Goal: Task Accomplishment & Management: Complete application form

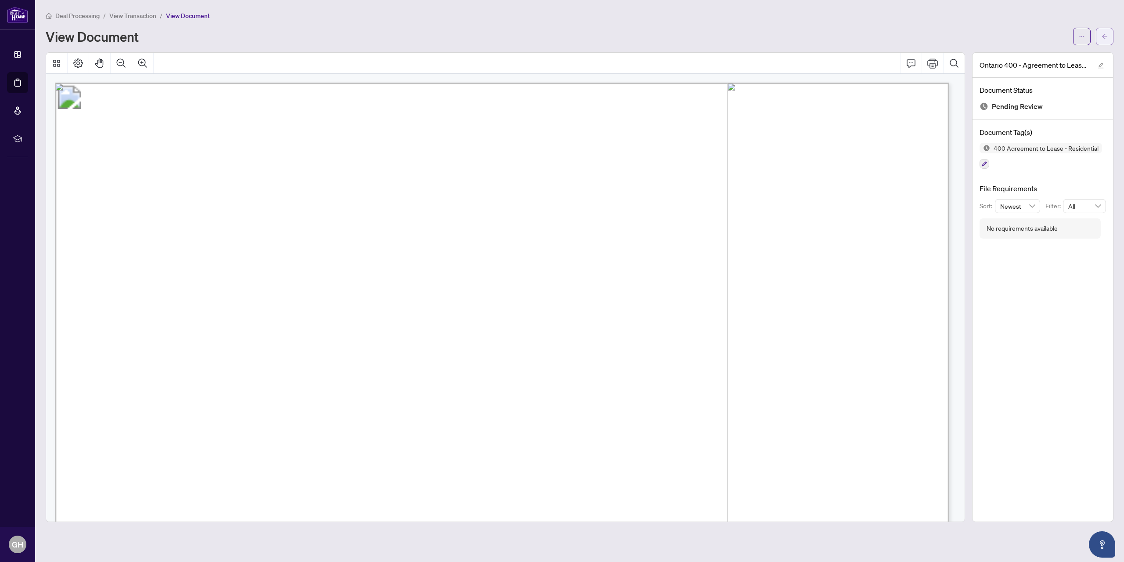
click at [1102, 37] on icon "arrow-left" at bounding box center [1105, 36] width 6 height 6
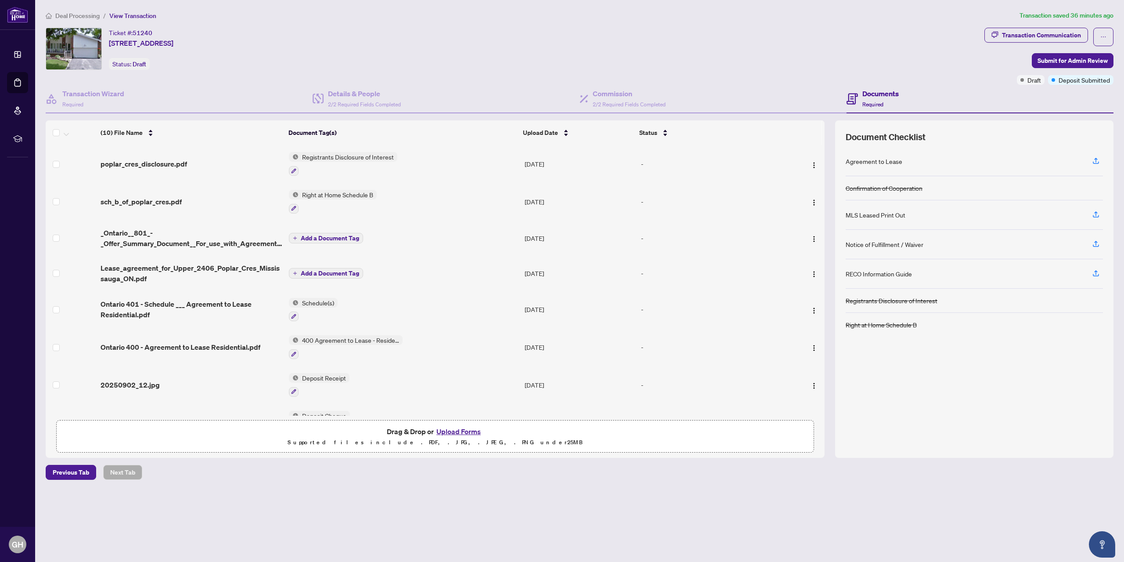
click at [459, 431] on button "Upload Forms" at bounding box center [459, 431] width 50 height 11
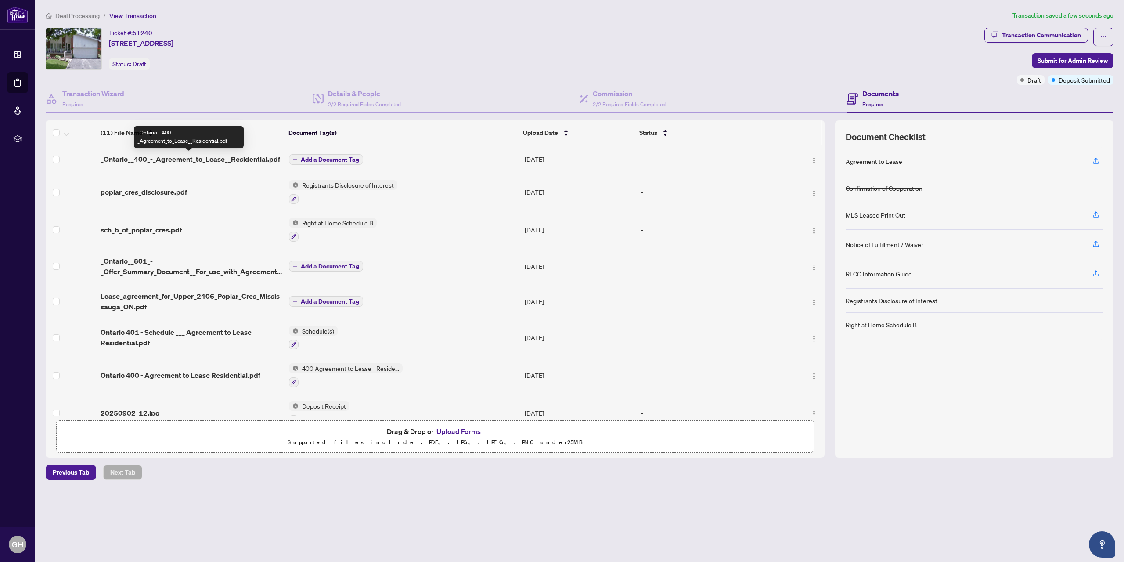
click at [216, 161] on span "_Ontario__400_-_Agreement_to_Lease__Residential.pdf" at bounding box center [191, 159] width 180 height 11
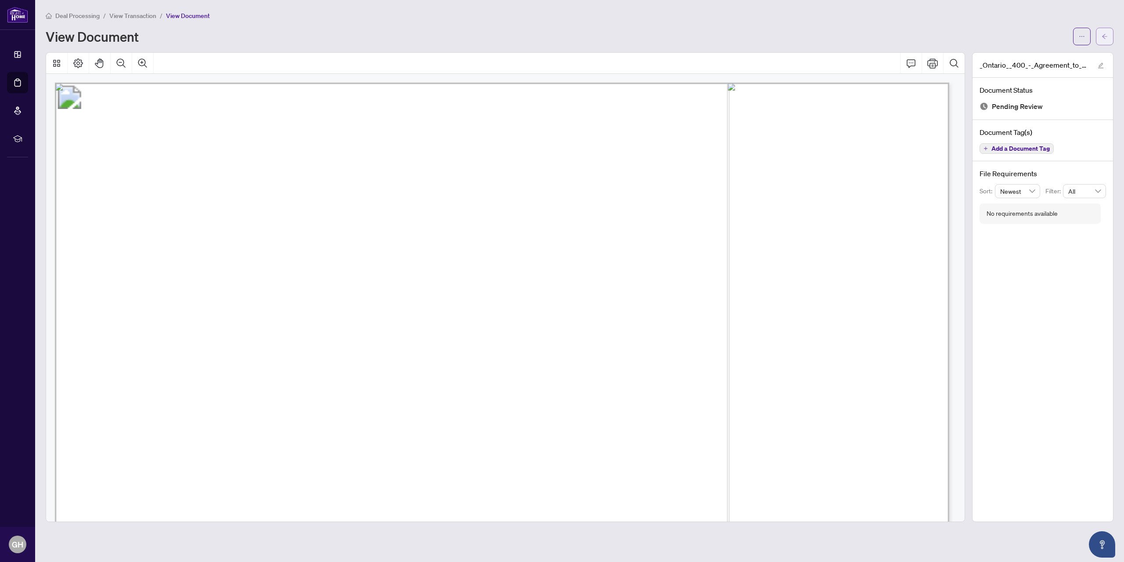
click at [1106, 32] on span "button" at bounding box center [1105, 36] width 6 height 14
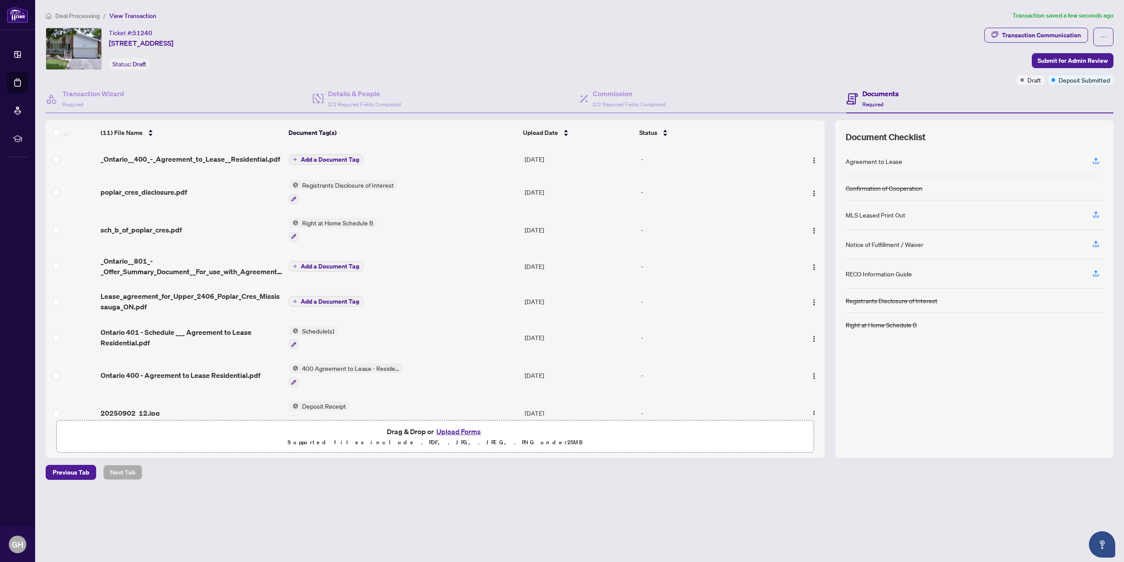
click at [327, 160] on span "Add a Document Tag" at bounding box center [330, 159] width 58 height 6
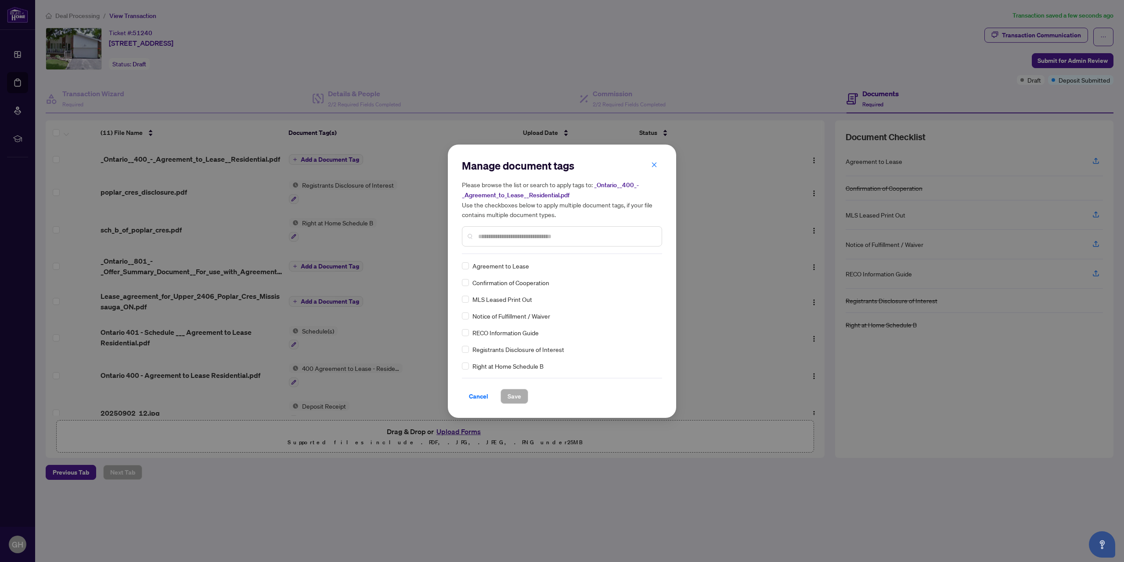
click at [495, 239] on input "text" at bounding box center [566, 236] width 177 height 10
click at [867, 160] on div "Manage document tags Please browse the list or search to apply tags to: _Ontari…" at bounding box center [562, 281] width 1124 height 562
click at [512, 396] on span "Save" at bounding box center [515, 396] width 14 height 14
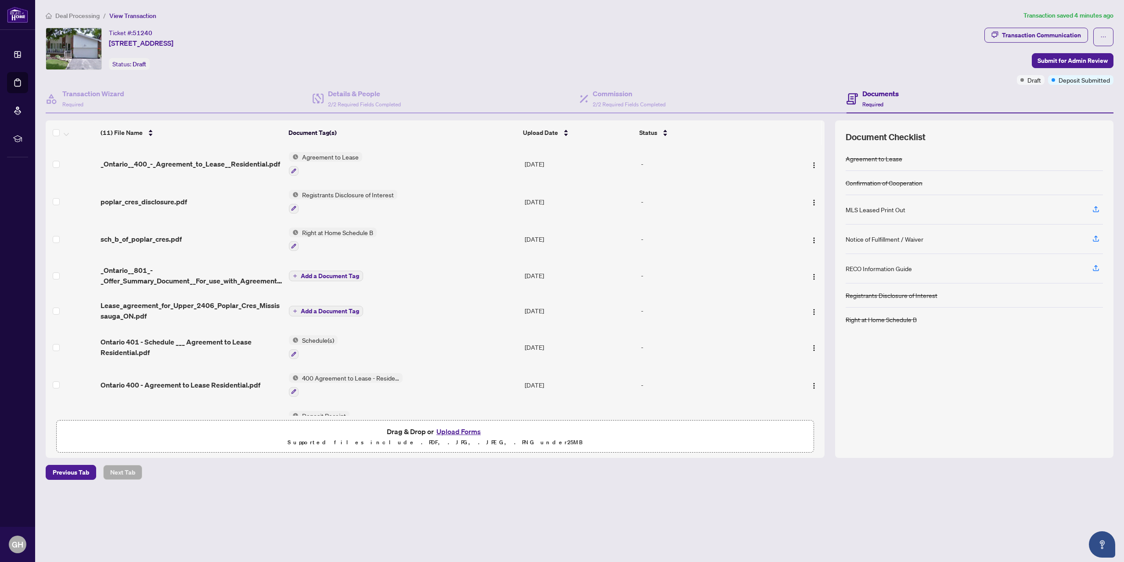
click at [465, 430] on button "Upload Forms" at bounding box center [459, 431] width 50 height 11
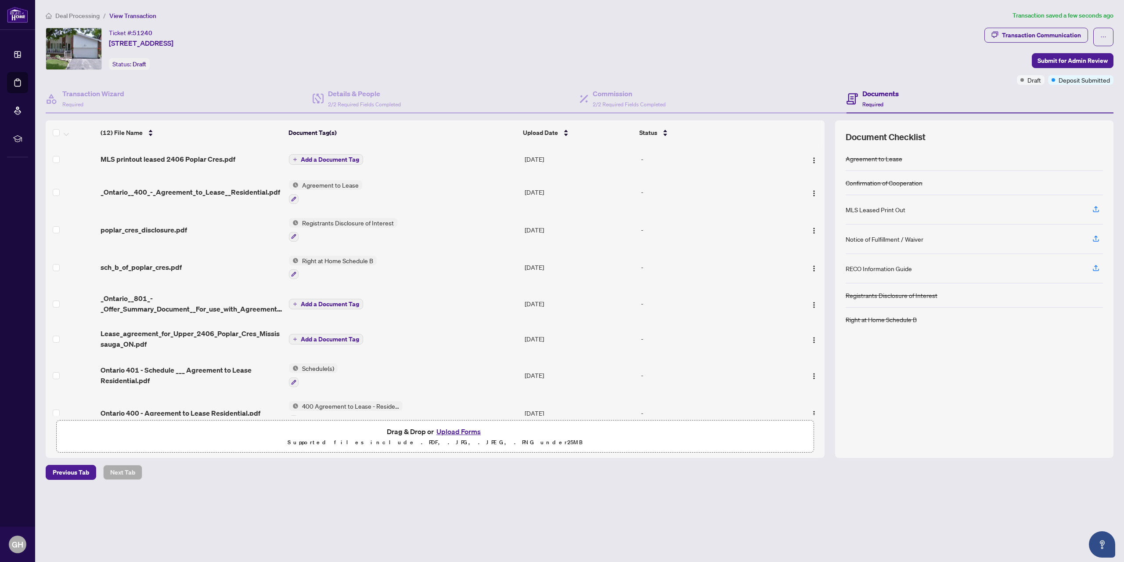
click at [323, 161] on span "Add a Document Tag" at bounding box center [330, 159] width 58 height 6
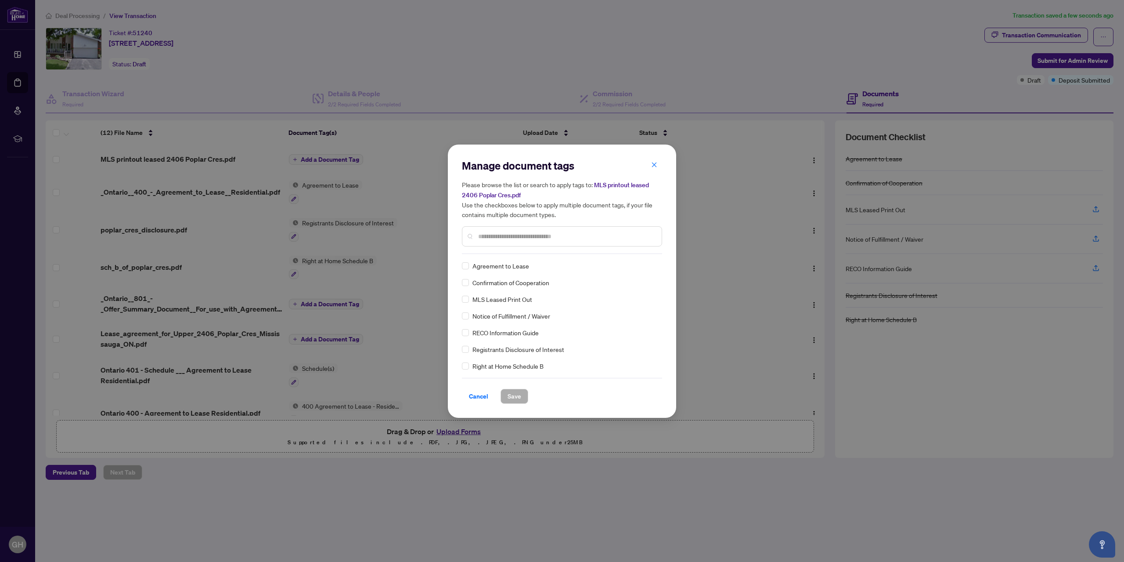
click at [484, 235] on input "text" at bounding box center [566, 236] width 177 height 10
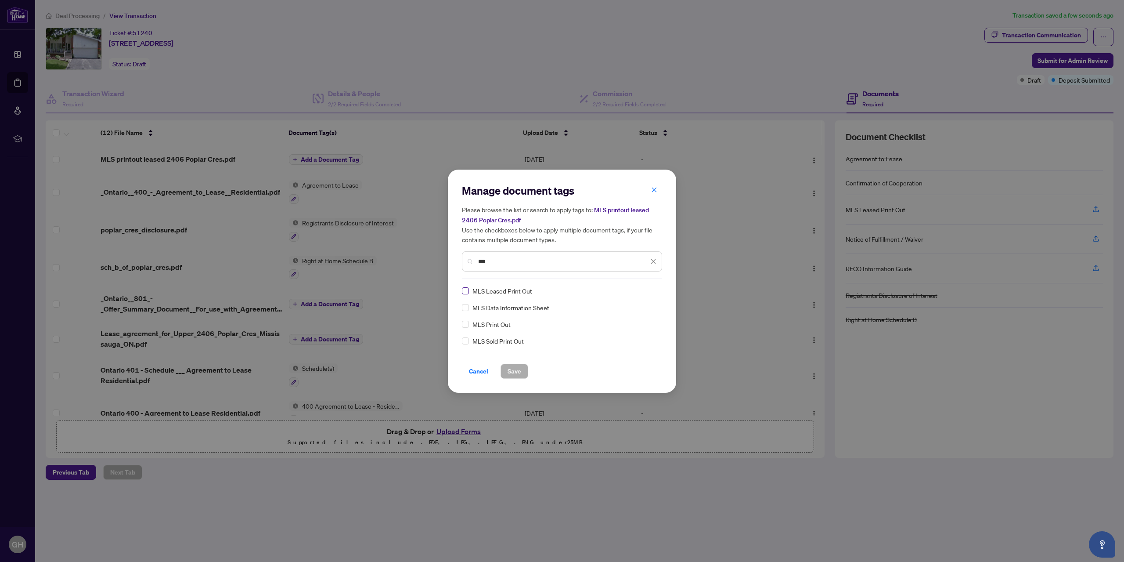
type input "***"
click at [518, 368] on span "Save" at bounding box center [515, 371] width 14 height 14
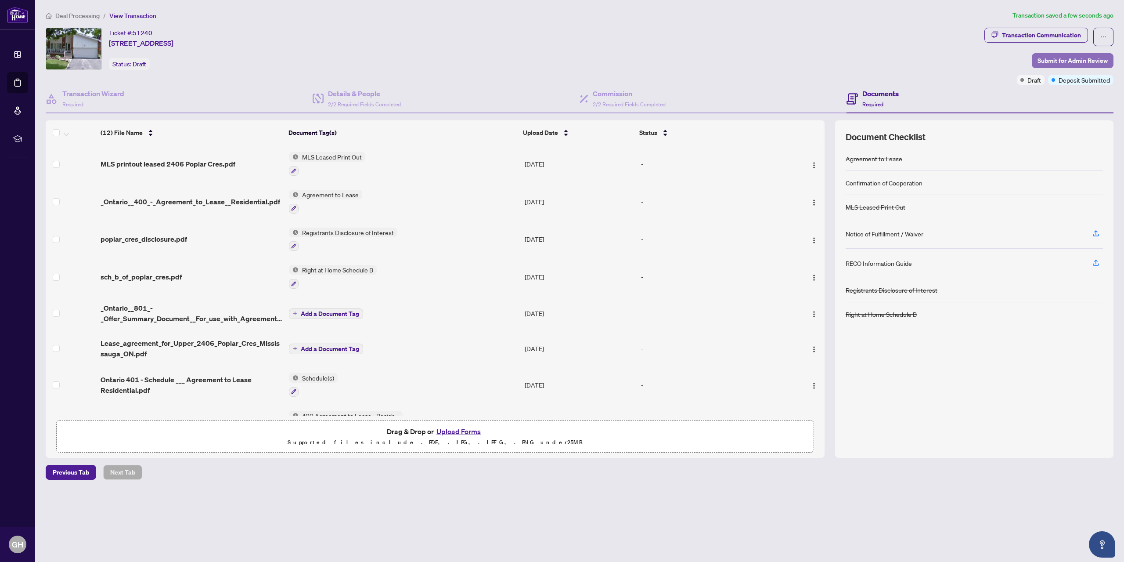
click at [1068, 60] on span "Submit for Admin Review" at bounding box center [1073, 61] width 70 height 14
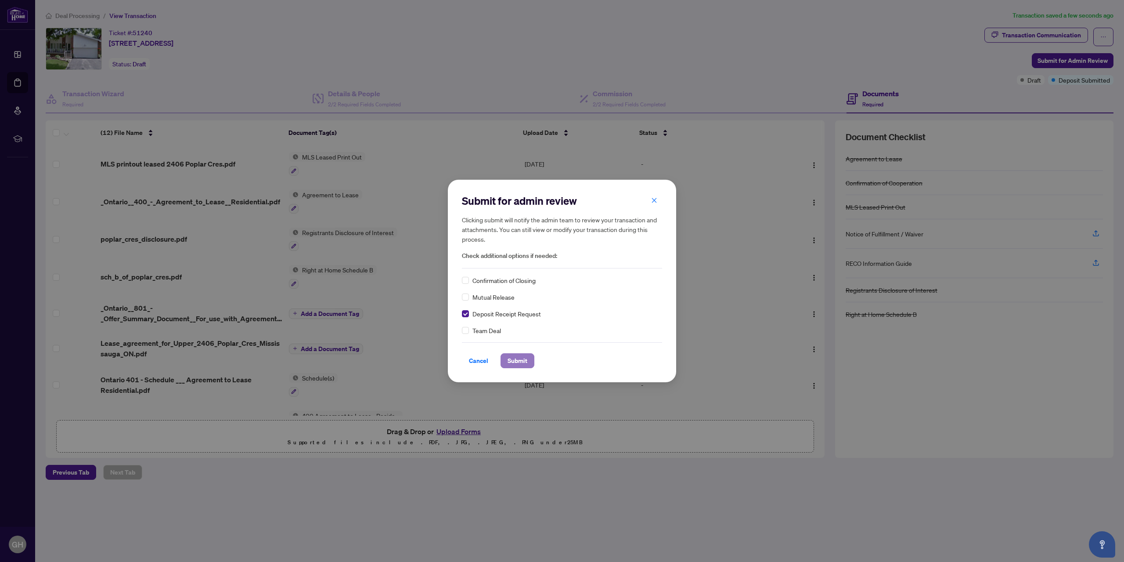
click at [515, 359] on span "Submit" at bounding box center [518, 361] width 20 height 14
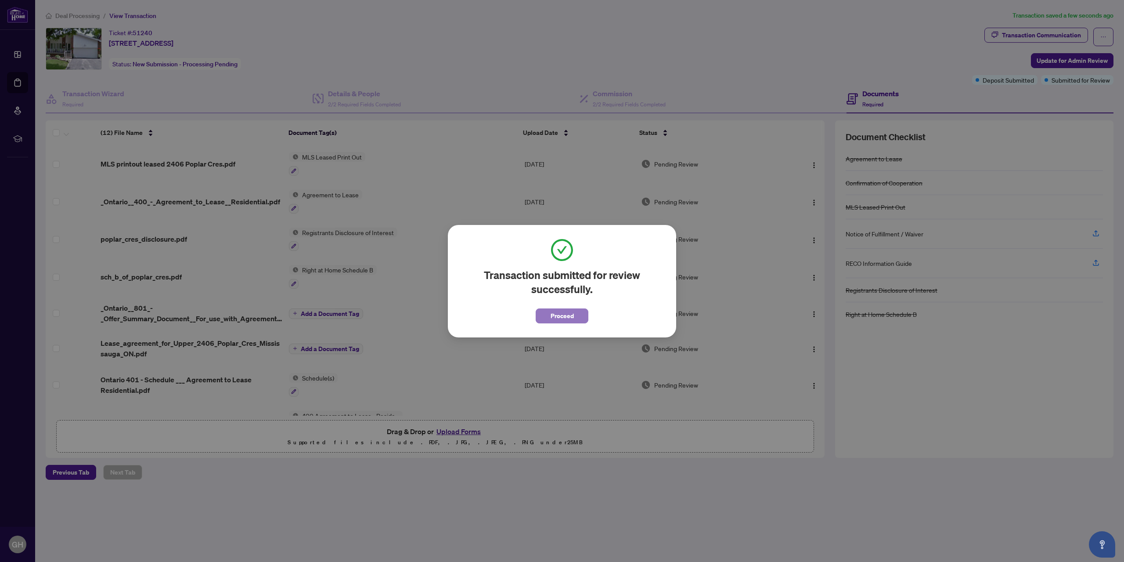
click at [560, 316] on span "Proceed" at bounding box center [562, 316] width 23 height 14
